Goal: Use online tool/utility: Utilize a website feature to perform a specific function

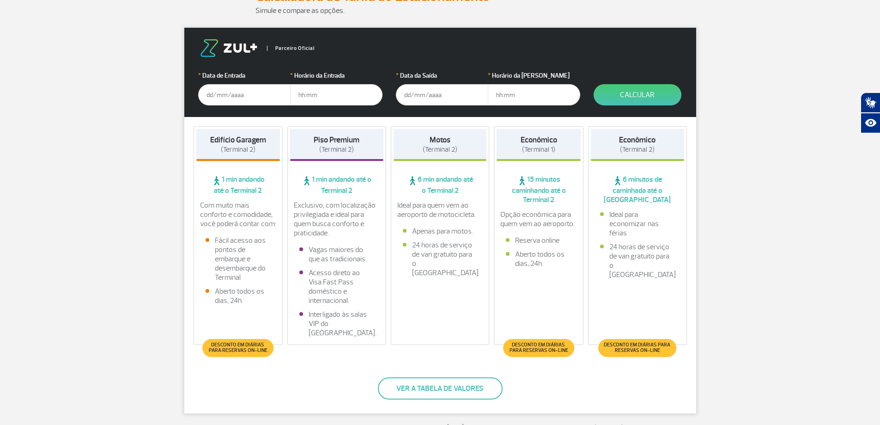
click at [210, 93] on input "text" at bounding box center [244, 94] width 92 height 21
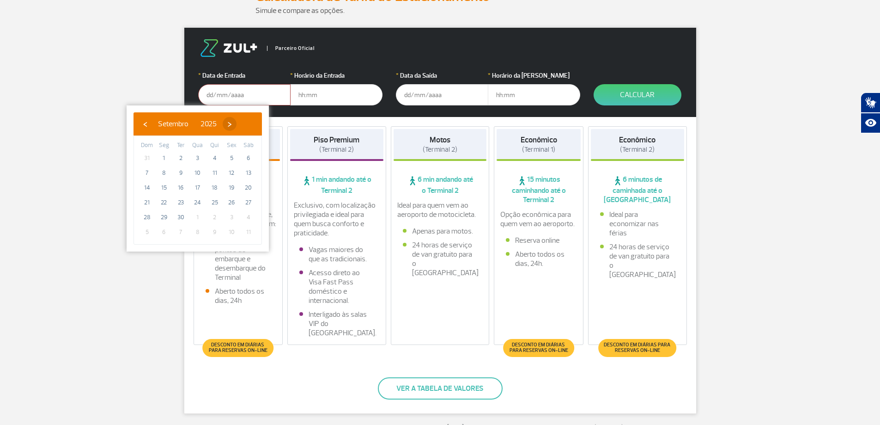
click at [237, 121] on span "›" at bounding box center [230, 124] width 14 height 14
click at [246, 190] on span "18" at bounding box center [248, 187] width 15 height 15
type input "[DATE]"
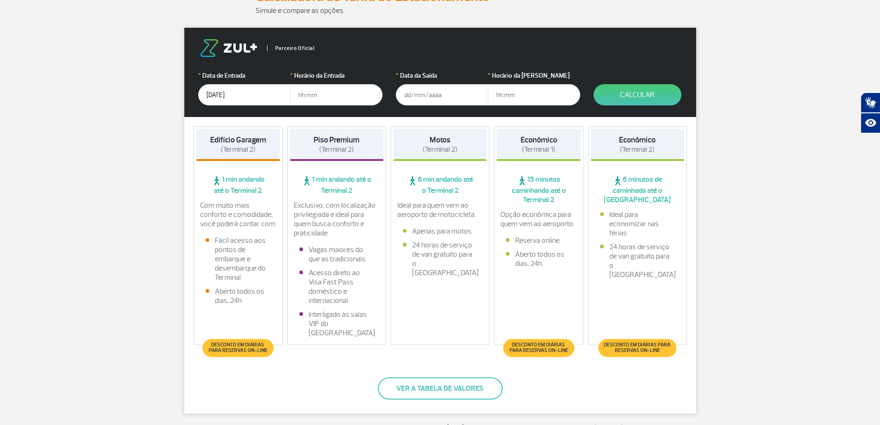
click at [301, 97] on input "text" at bounding box center [336, 94] width 92 height 21
type input "15:00"
click at [417, 100] on input "text" at bounding box center [442, 94] width 92 height 21
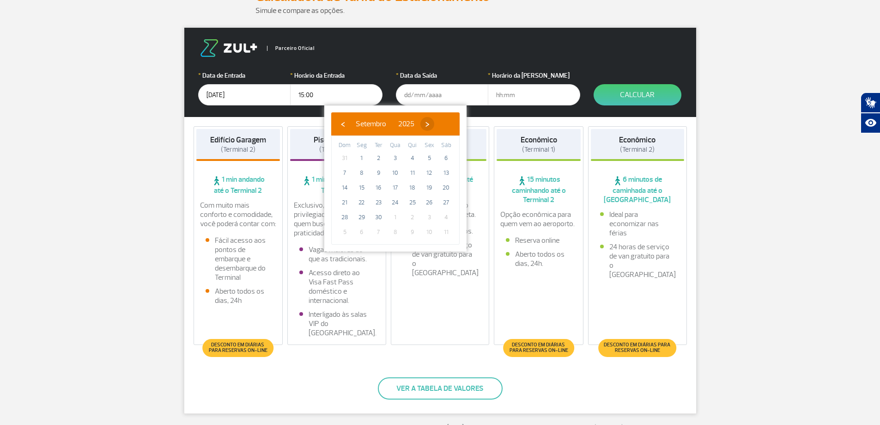
click at [434, 121] on span "›" at bounding box center [427, 124] width 14 height 14
click at [394, 202] on span "22" at bounding box center [395, 202] width 15 height 15
type input "[DATE]"
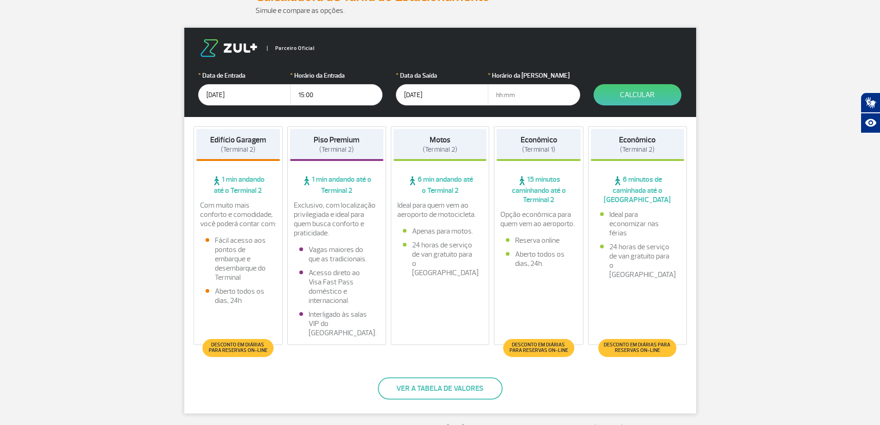
click at [504, 95] on input "text" at bounding box center [534, 94] width 92 height 21
type input "13:00"
click at [635, 91] on button "Calcular" at bounding box center [638, 94] width 88 height 21
